Goal: Task Accomplishment & Management: Use online tool/utility

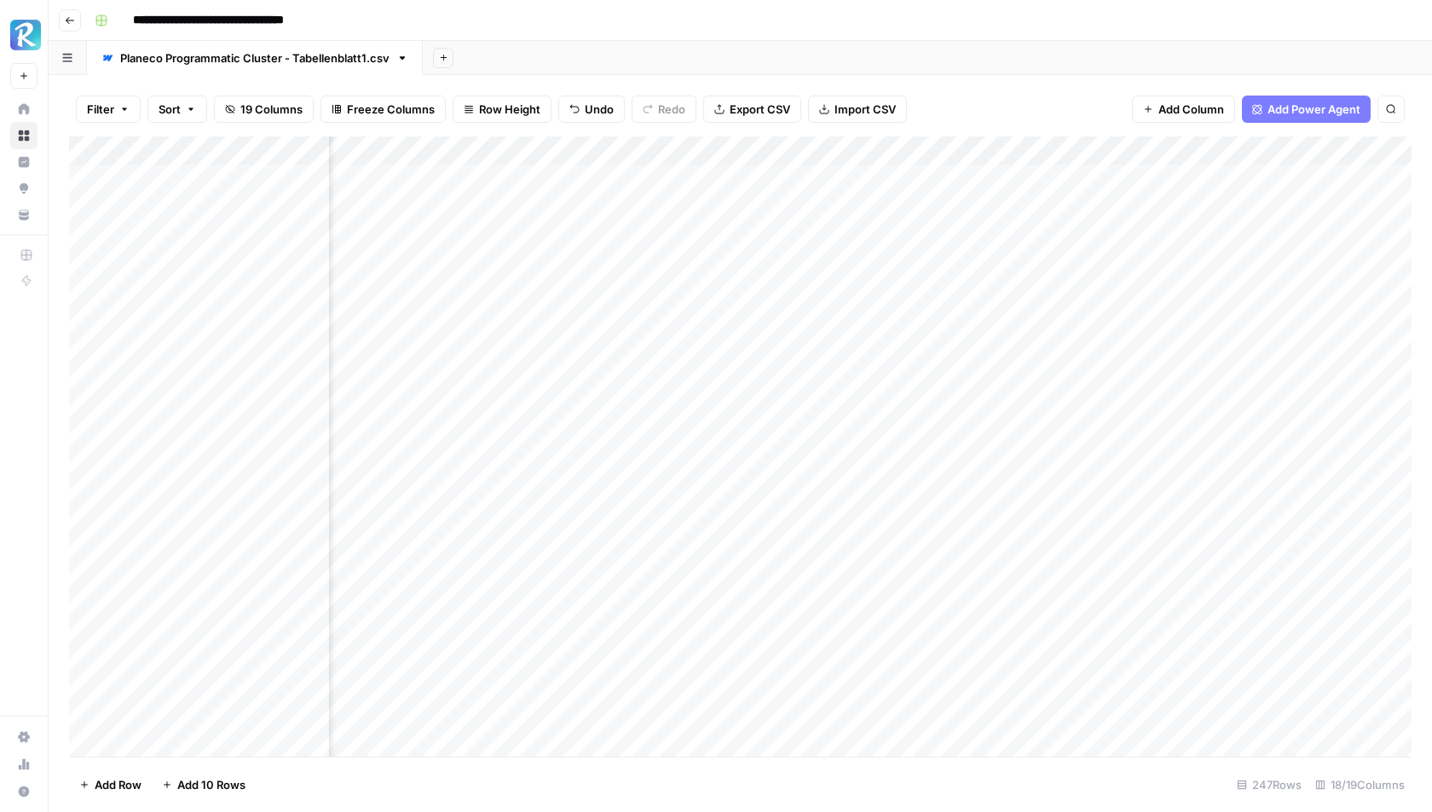
scroll to position [0, 1811]
click at [961, 58] on div "Add Sheet" at bounding box center [927, 58] width 1009 height 34
click at [1262, 180] on div "Add Column" at bounding box center [740, 446] width 1343 height 621
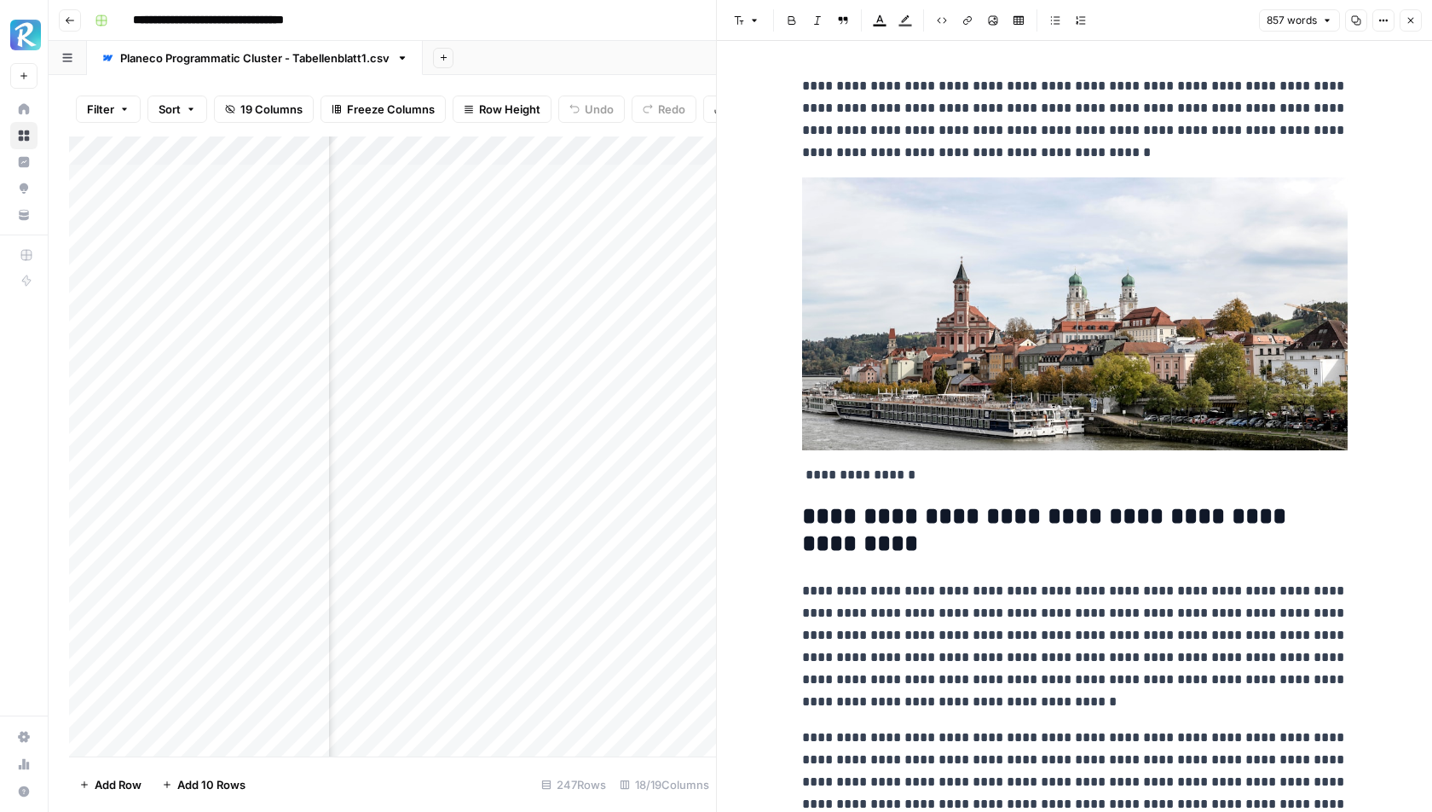
click at [1387, 20] on icon "button" at bounding box center [1387, 21] width 3 height 3
click at [1310, 180] on span "Code" at bounding box center [1333, 180] width 82 height 17
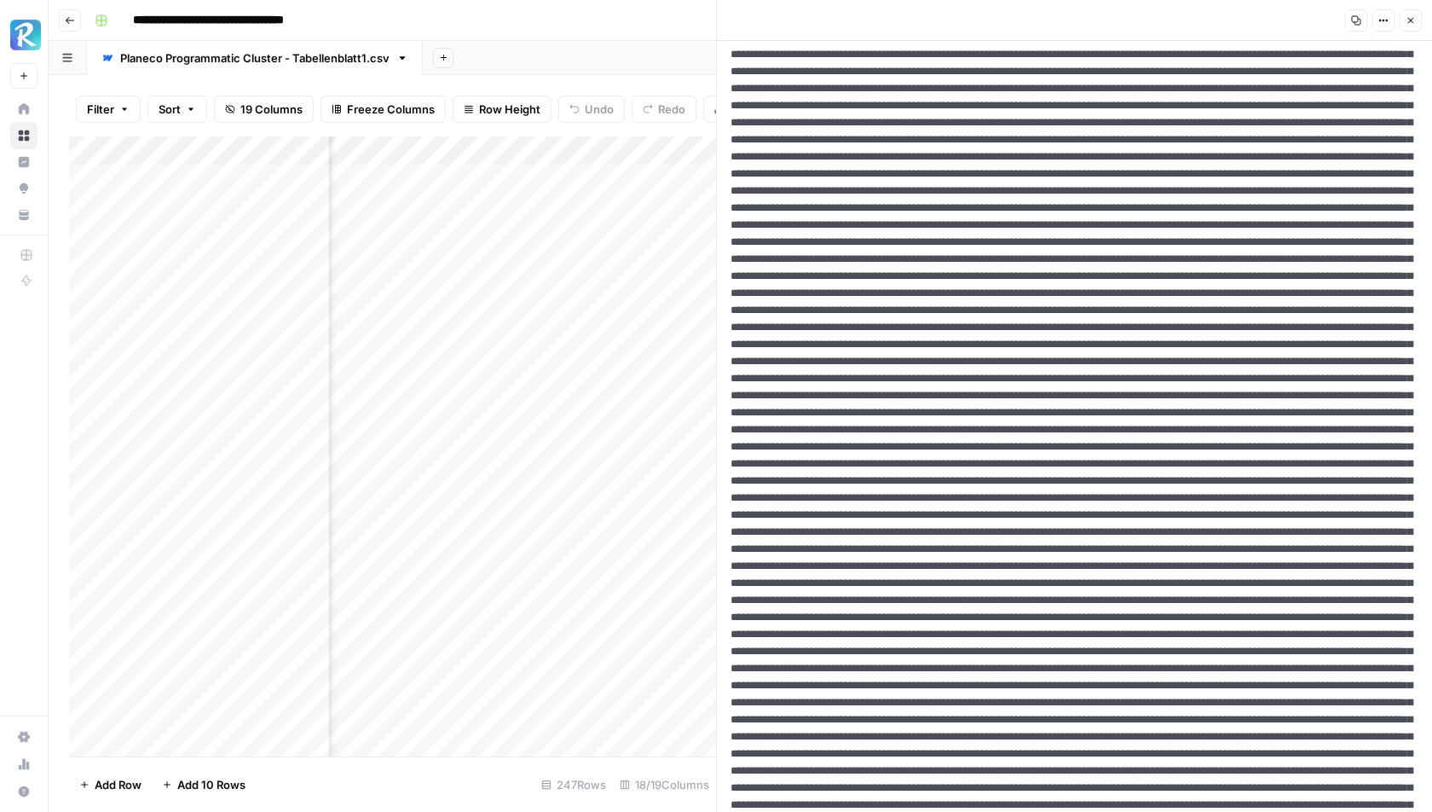
scroll to position [198, 0]
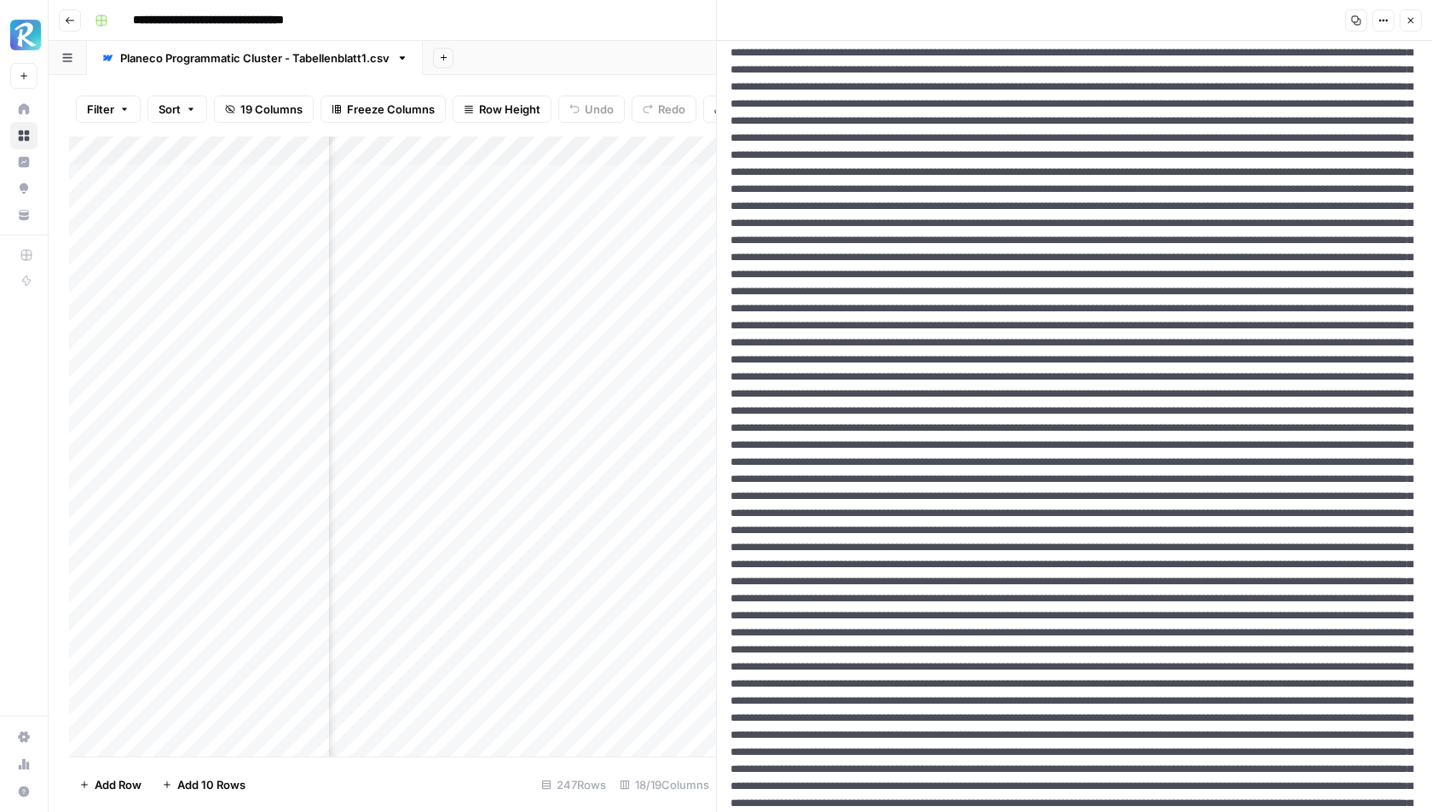
drag, startPoint x: 731, startPoint y: 462, endPoint x: 1252, endPoint y: 559, distance: 530.7
click at [1252, 559] on textarea at bounding box center [1074, 683] width 715 height 1681
